Goal: Task Accomplishment & Management: Manage account settings

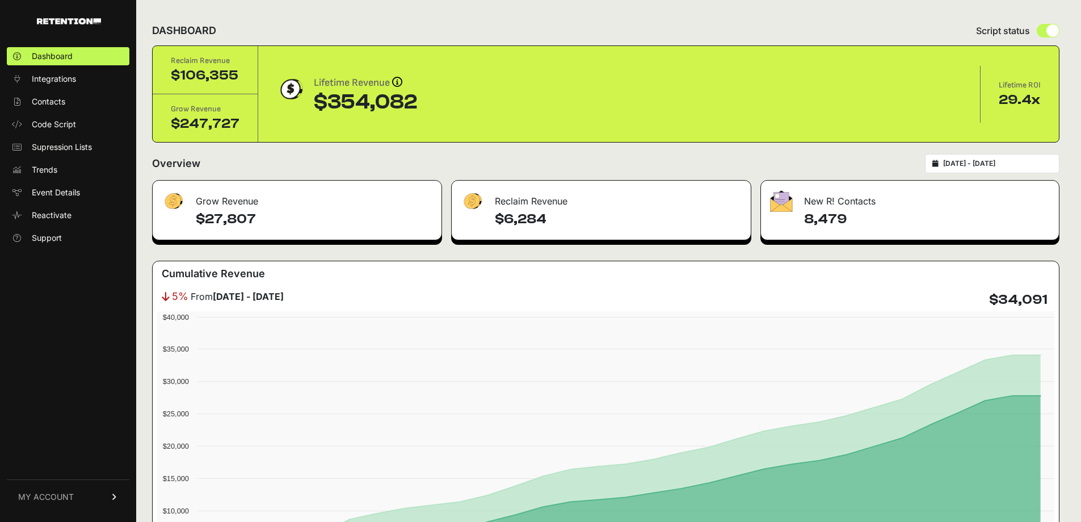
click at [51, 496] on span "MY ACCOUNT" at bounding box center [46, 496] width 56 height 11
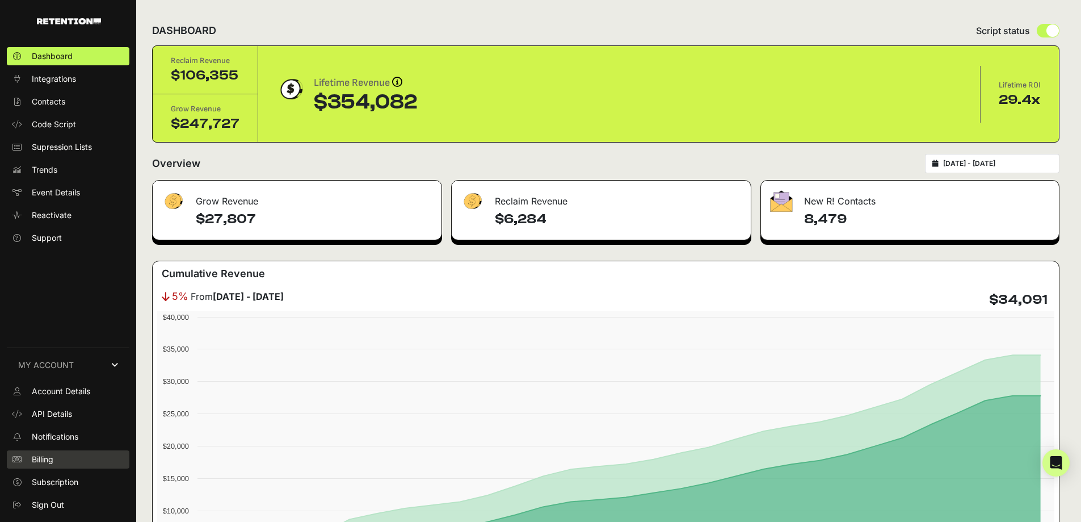
click at [48, 465] on link "Billing" at bounding box center [68, 459] width 123 height 18
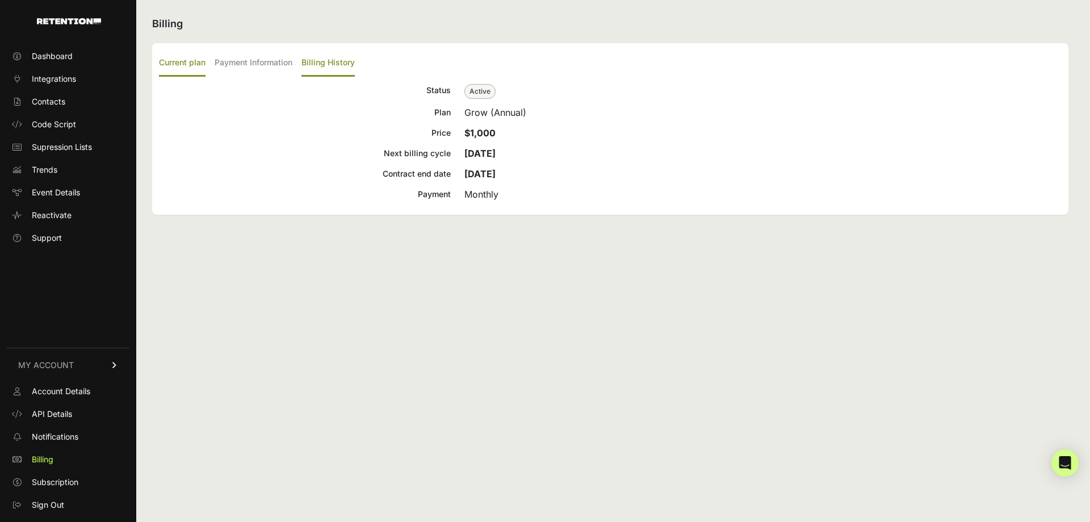
click at [325, 62] on label "Billing History" at bounding box center [327, 63] width 53 height 27
click at [0, 0] on input "Billing History" at bounding box center [0, 0] width 0 height 0
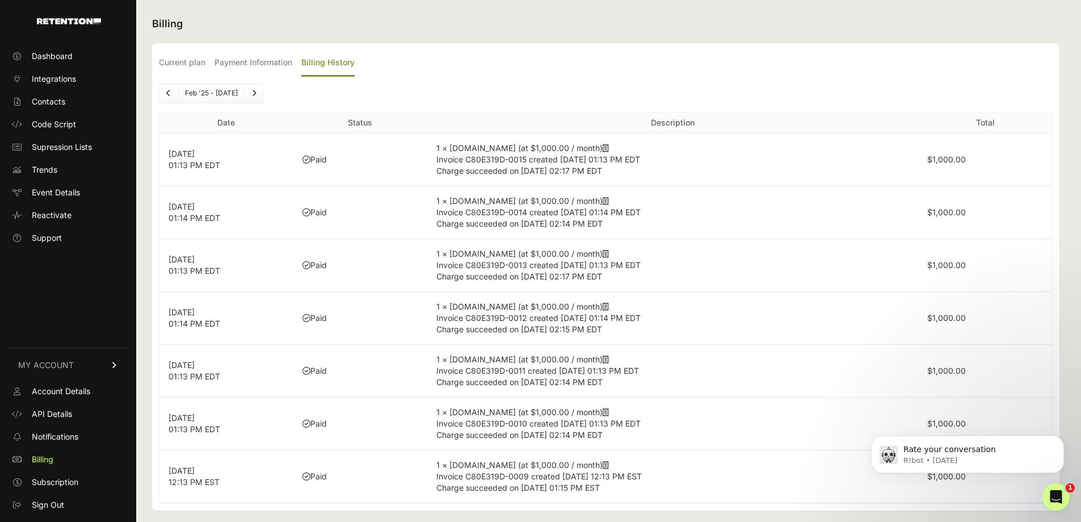
click at [603, 202] on icon at bounding box center [606, 201] width 6 height 8
